Goal: Book appointment/travel/reservation

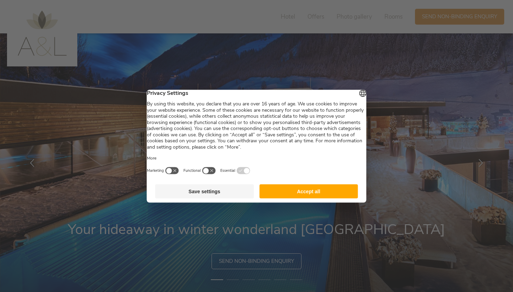
click at [312, 196] on button "Accept all" at bounding box center [308, 191] width 99 height 14
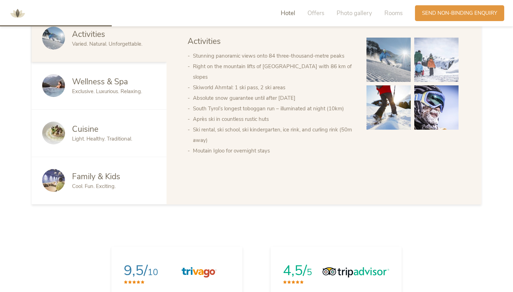
scroll to position [443, 0]
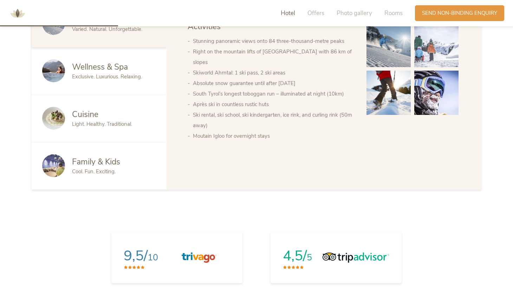
click at [86, 109] on span "Cuisine" at bounding box center [85, 114] width 26 height 11
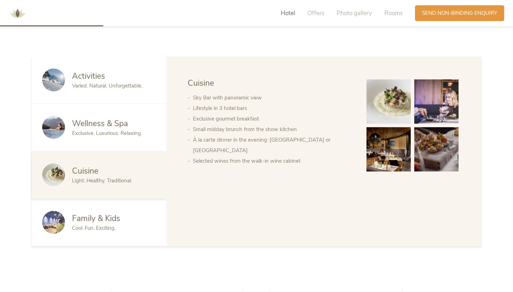
scroll to position [386, 0]
click at [381, 100] on img at bounding box center [388, 102] width 44 height 44
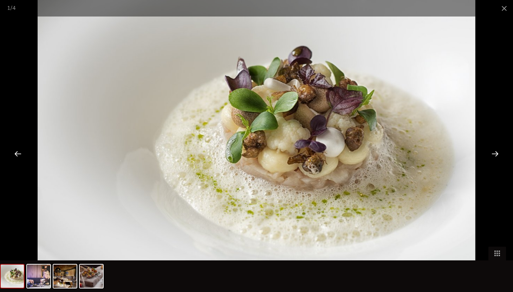
click at [496, 153] on div at bounding box center [495, 154] width 22 height 22
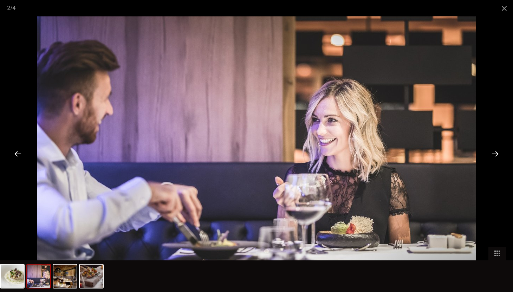
click at [496, 153] on div at bounding box center [495, 154] width 22 height 22
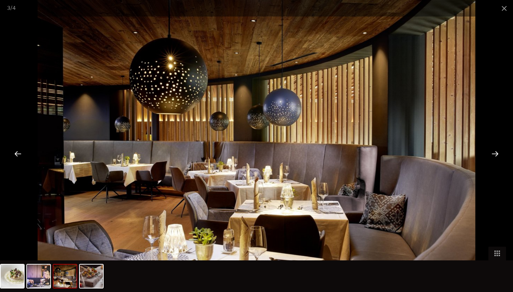
click at [496, 152] on div at bounding box center [495, 154] width 22 height 22
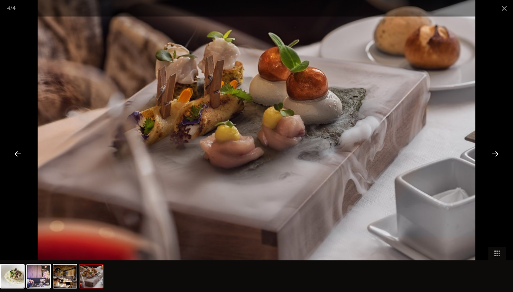
click at [496, 152] on div at bounding box center [495, 154] width 22 height 22
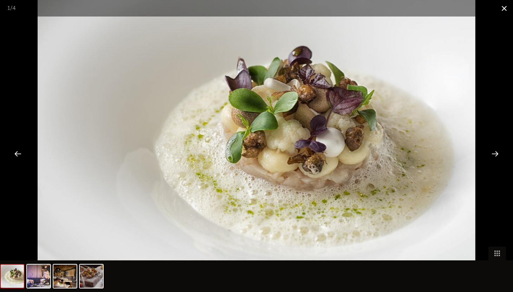
click at [503, 9] on span at bounding box center [504, 8] width 18 height 17
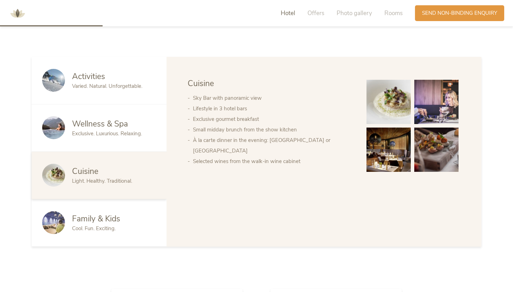
click at [88, 130] on span "Exclusive. Luxurious. Relaxing." at bounding box center [107, 133] width 70 height 7
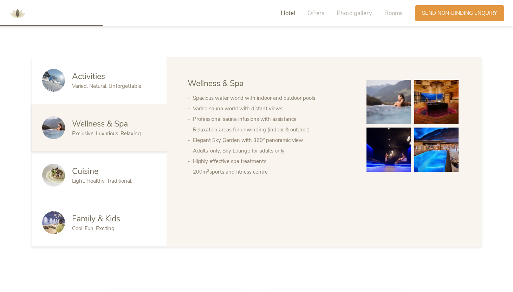
click at [396, 93] on img at bounding box center [388, 102] width 44 height 44
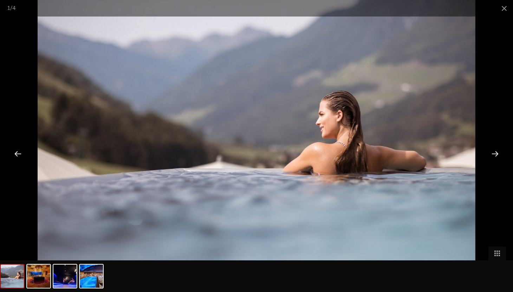
click at [496, 156] on div at bounding box center [495, 154] width 22 height 22
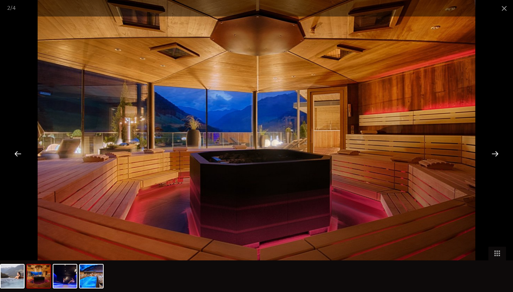
click at [497, 156] on div at bounding box center [495, 154] width 22 height 22
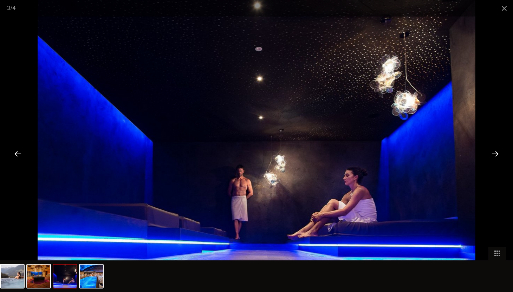
click at [497, 153] on div at bounding box center [495, 154] width 22 height 22
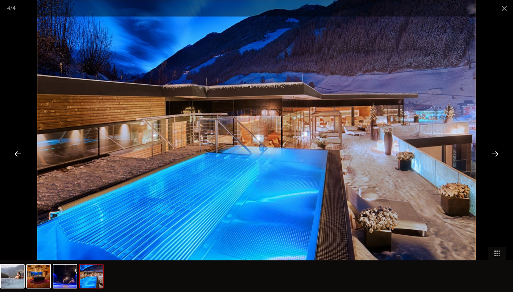
click at [497, 153] on div at bounding box center [495, 154] width 22 height 22
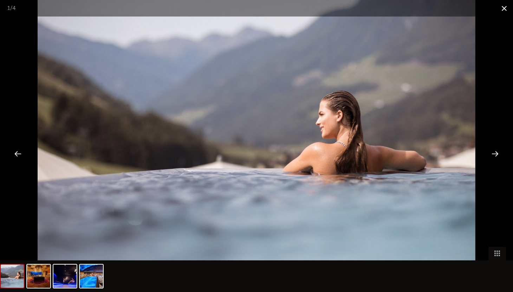
click at [503, 7] on span at bounding box center [504, 8] width 18 height 17
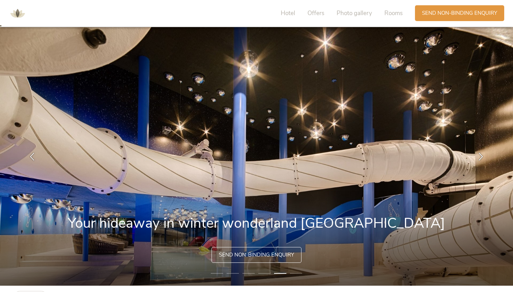
scroll to position [0, 0]
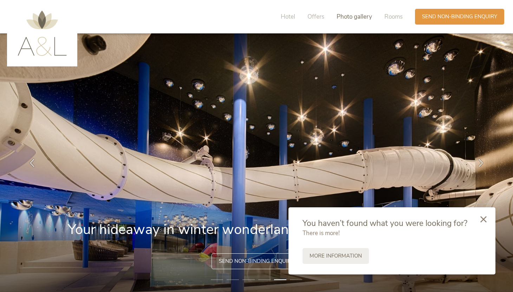
click at [358, 17] on span "Photo gallery" at bounding box center [353, 17] width 35 height 8
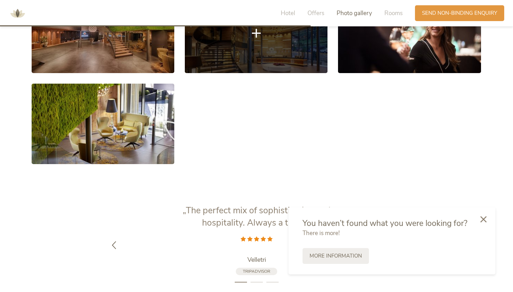
scroll to position [1170, 0]
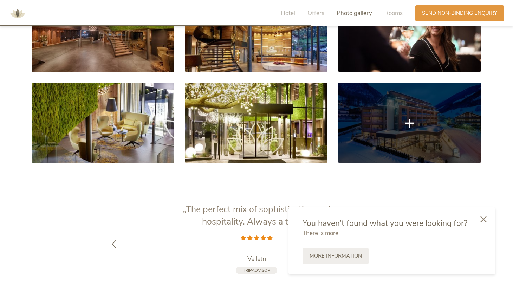
click at [397, 110] on link at bounding box center [409, 123] width 143 height 80
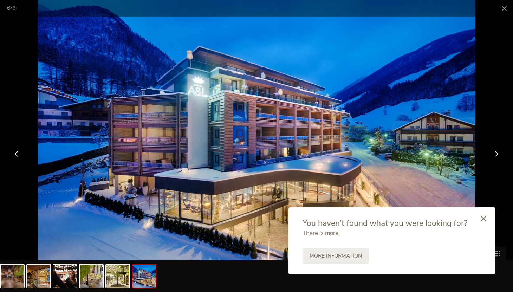
click at [484, 218] on icon at bounding box center [483, 218] width 6 height 6
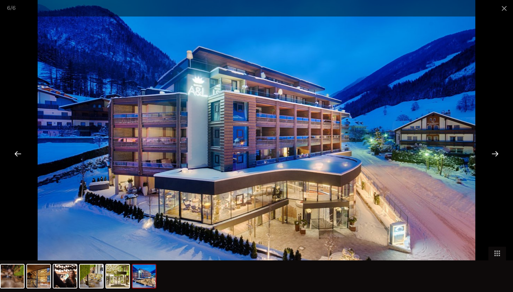
click at [493, 153] on div at bounding box center [495, 154] width 22 height 22
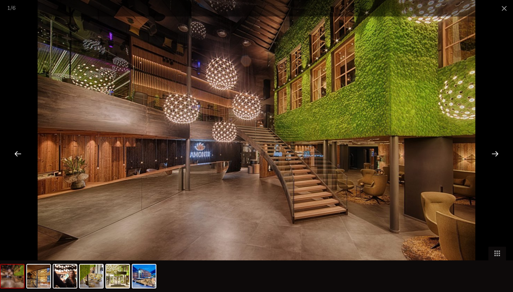
click at [493, 153] on div at bounding box center [495, 154] width 22 height 22
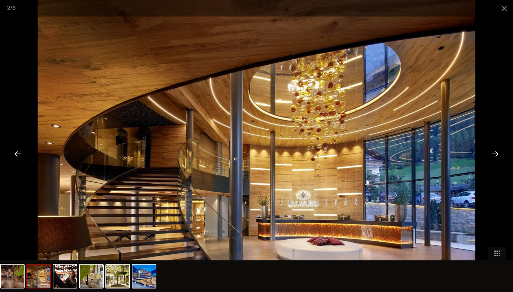
click at [497, 152] on div at bounding box center [495, 154] width 22 height 22
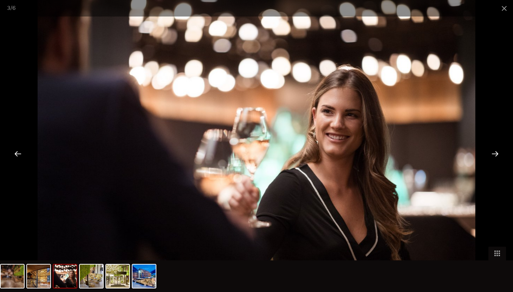
click at [497, 152] on div at bounding box center [495, 154] width 22 height 22
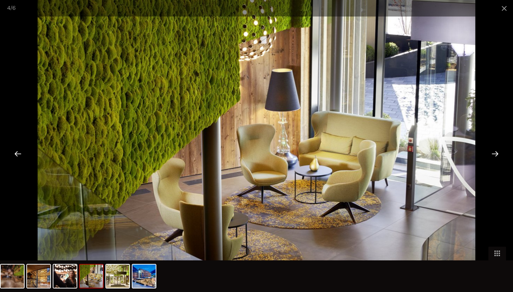
click at [497, 152] on div at bounding box center [495, 154] width 22 height 22
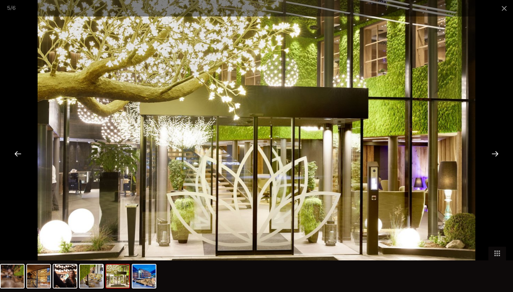
click at [497, 152] on div at bounding box center [495, 154] width 22 height 22
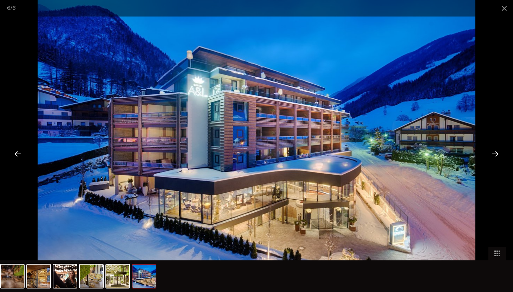
click at [497, 152] on div at bounding box center [495, 154] width 22 height 22
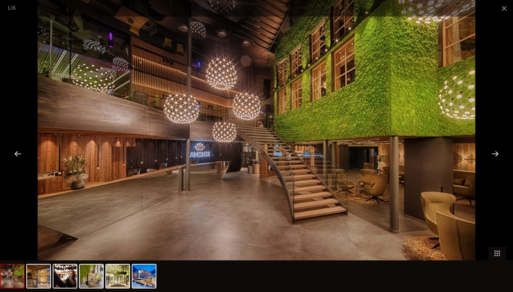
click at [496, 152] on div at bounding box center [495, 154] width 22 height 22
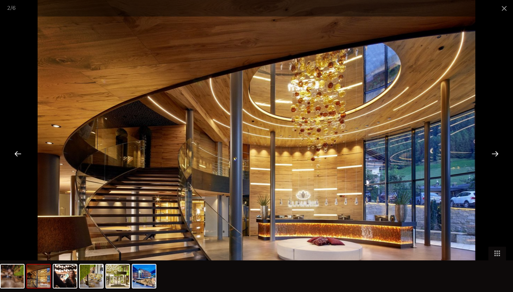
click at [496, 152] on div at bounding box center [495, 154] width 22 height 22
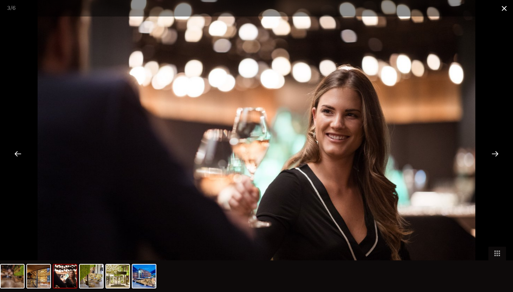
click at [504, 9] on span at bounding box center [504, 8] width 18 height 17
